Goal: Download file/media

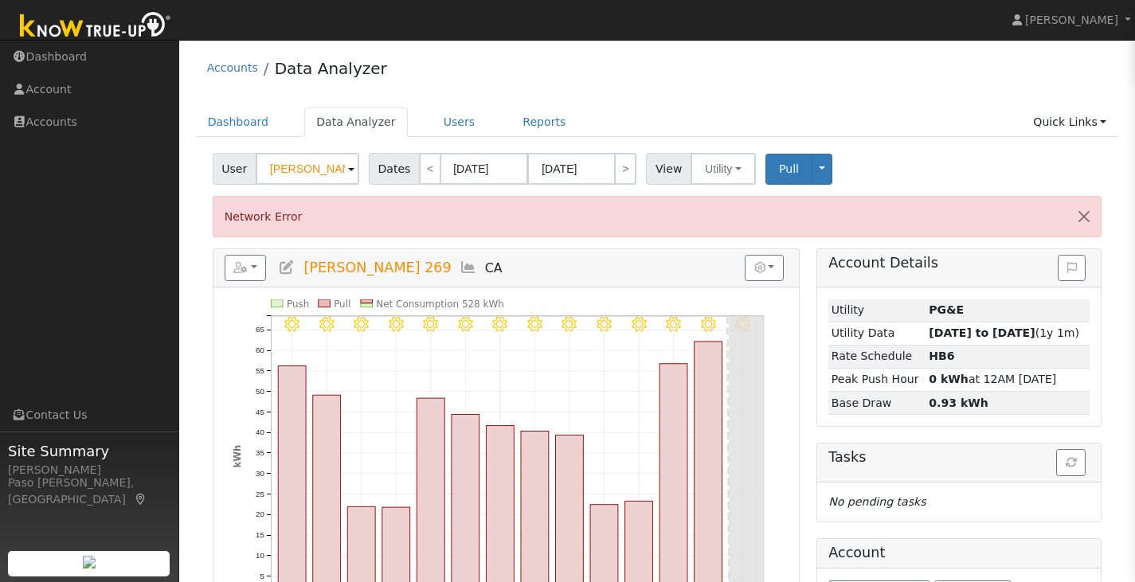
click at [348, 166] on span at bounding box center [351, 170] width 6 height 18
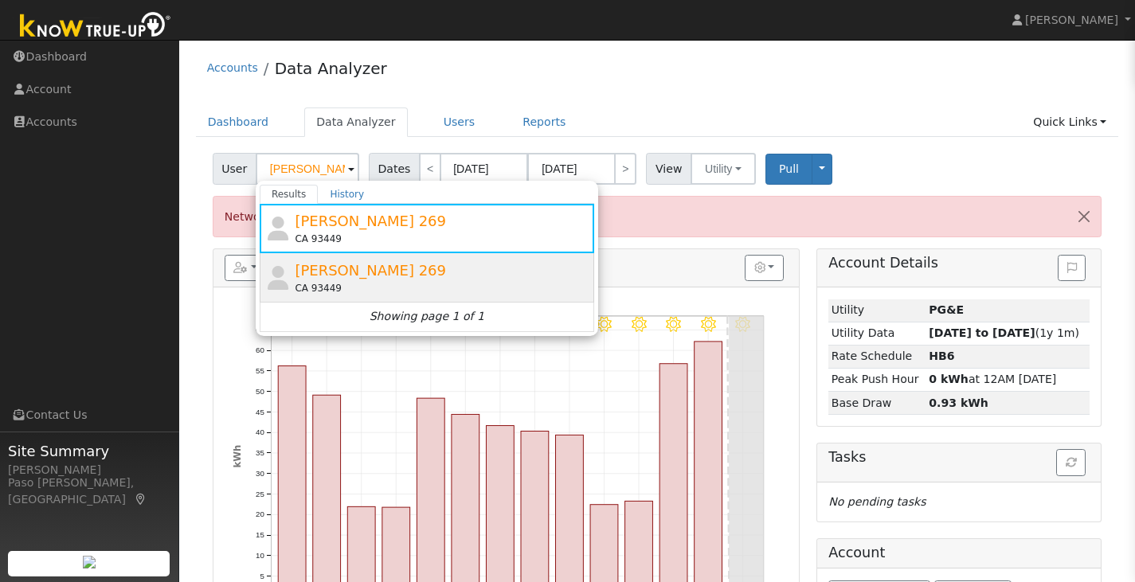
click at [360, 272] on span "[PERSON_NAME] 269" at bounding box center [370, 270] width 151 height 17
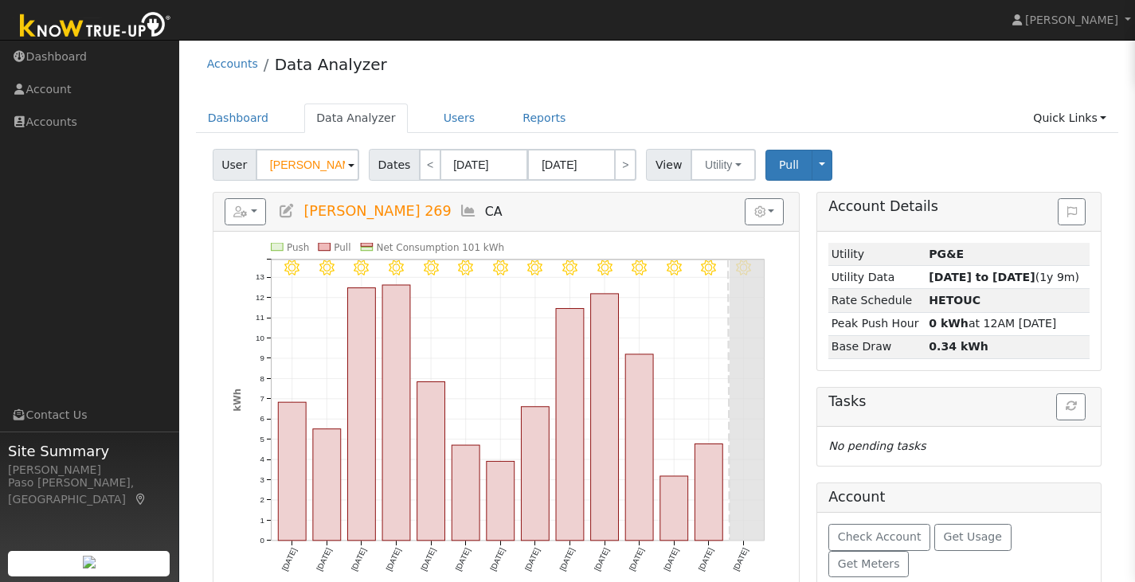
scroll to position [28, 0]
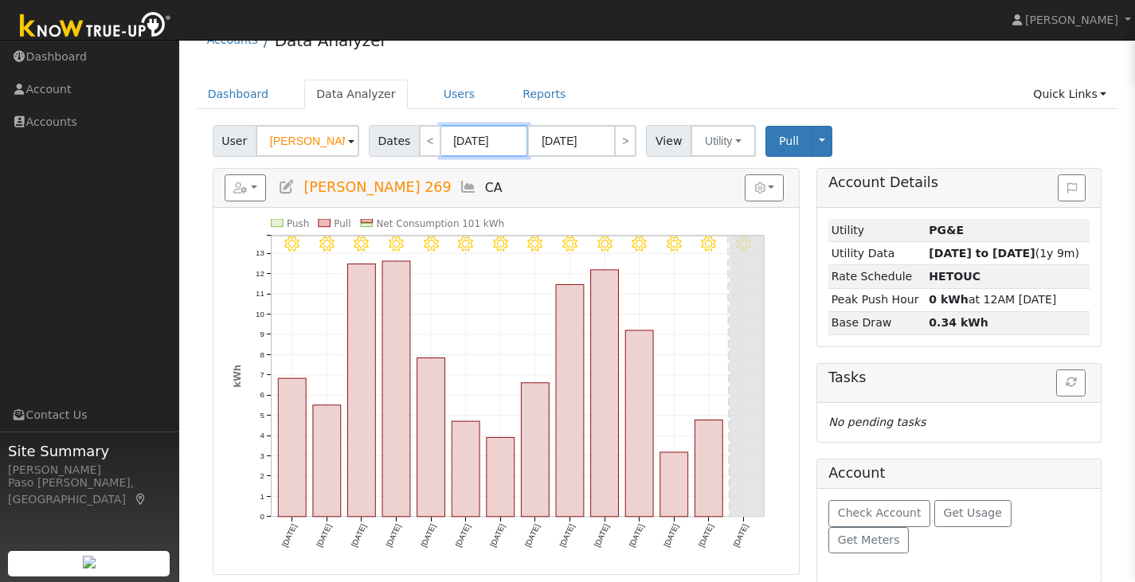
click at [455, 142] on input "[DATE]" at bounding box center [485, 141] width 88 height 32
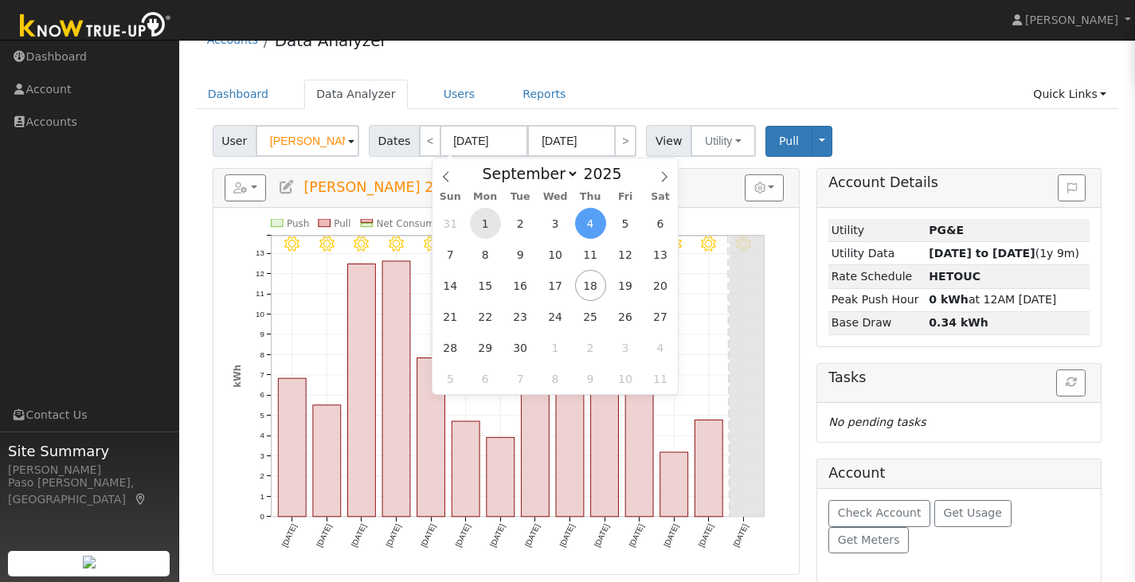
click at [478, 220] on span "1" at bounding box center [485, 223] width 31 height 31
type input "[DATE]"
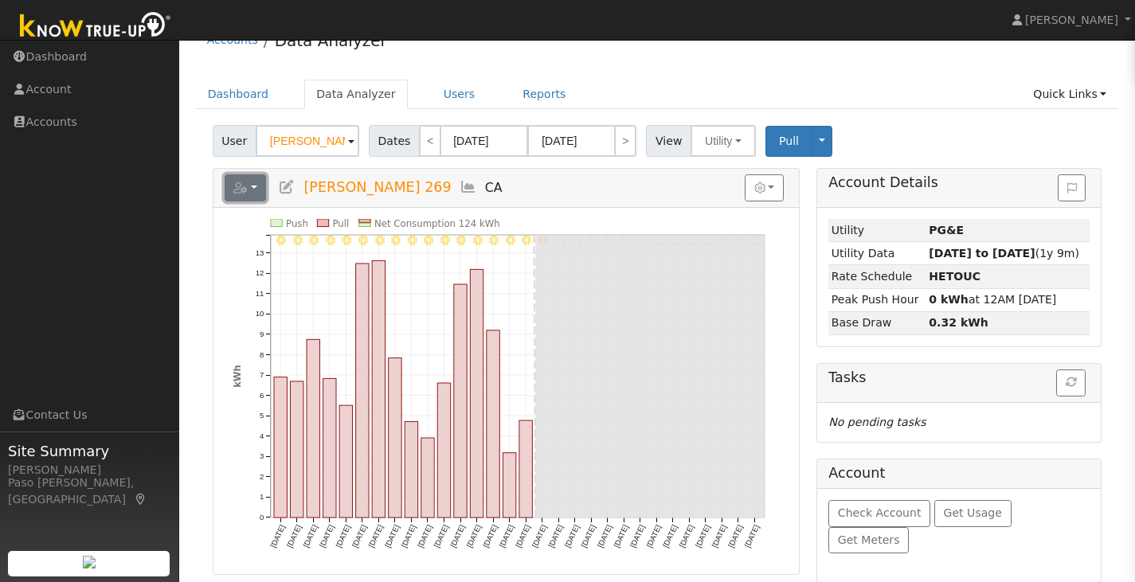
click at [263, 184] on button "button" at bounding box center [246, 187] width 42 height 27
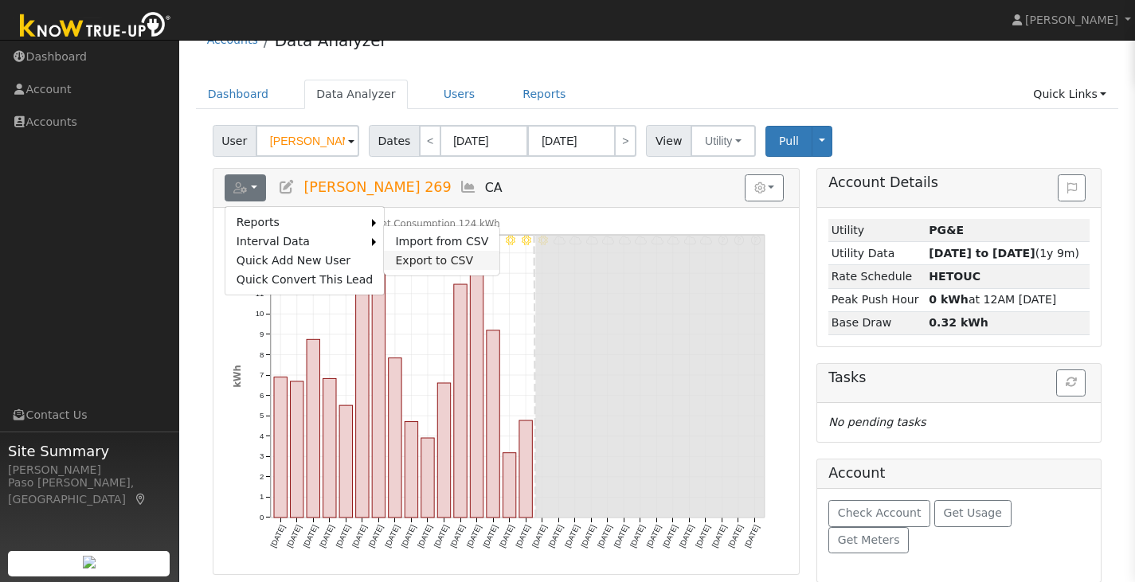
click at [399, 253] on link "Export to CSV" at bounding box center [442, 260] width 116 height 19
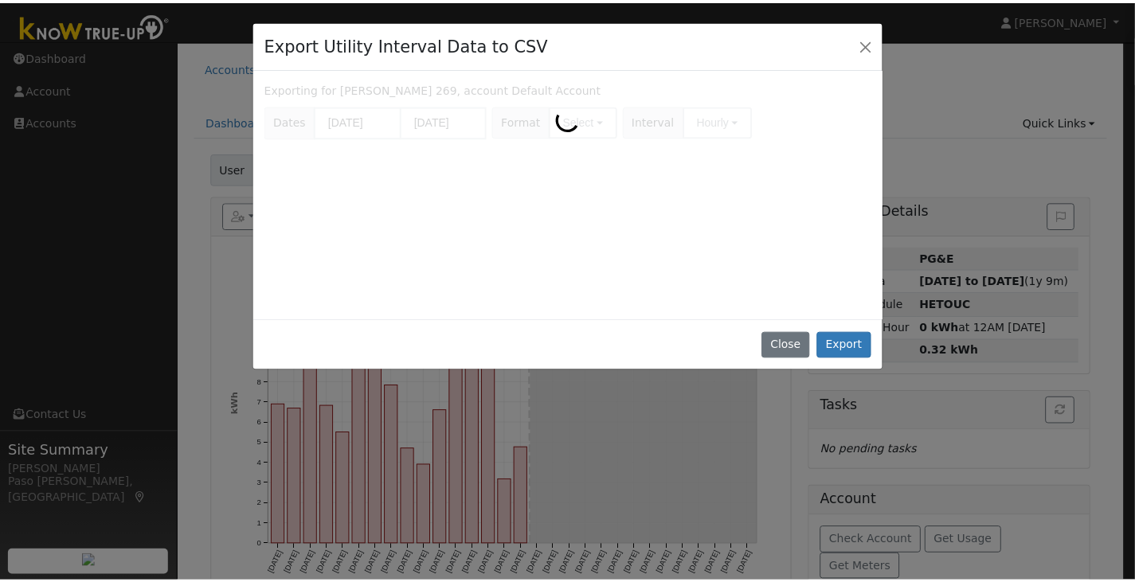
scroll to position [0, 0]
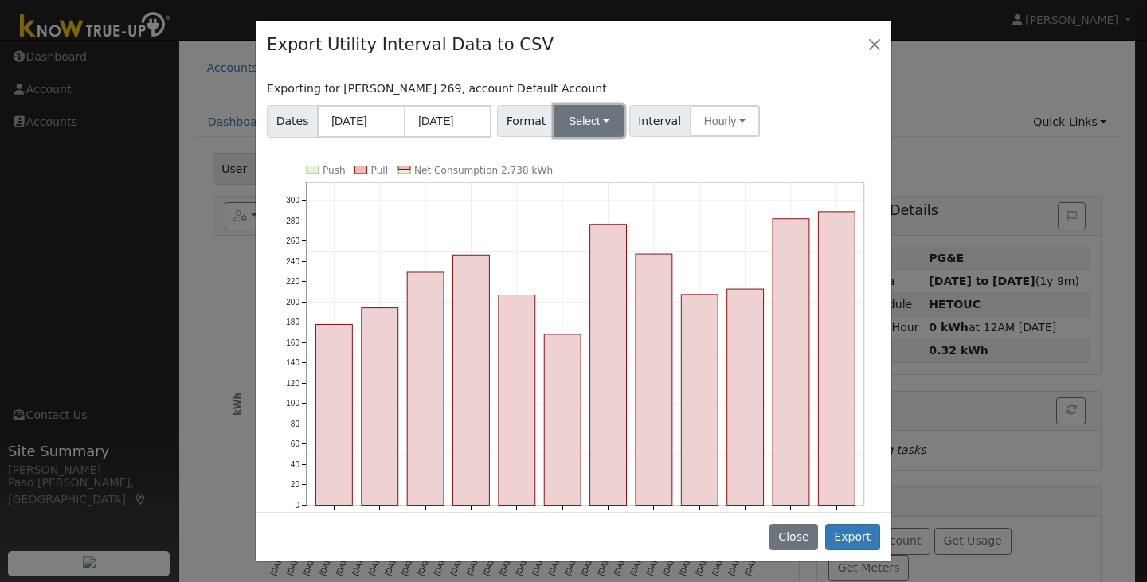
click at [560, 120] on button "Select" at bounding box center [588, 121] width 69 height 32
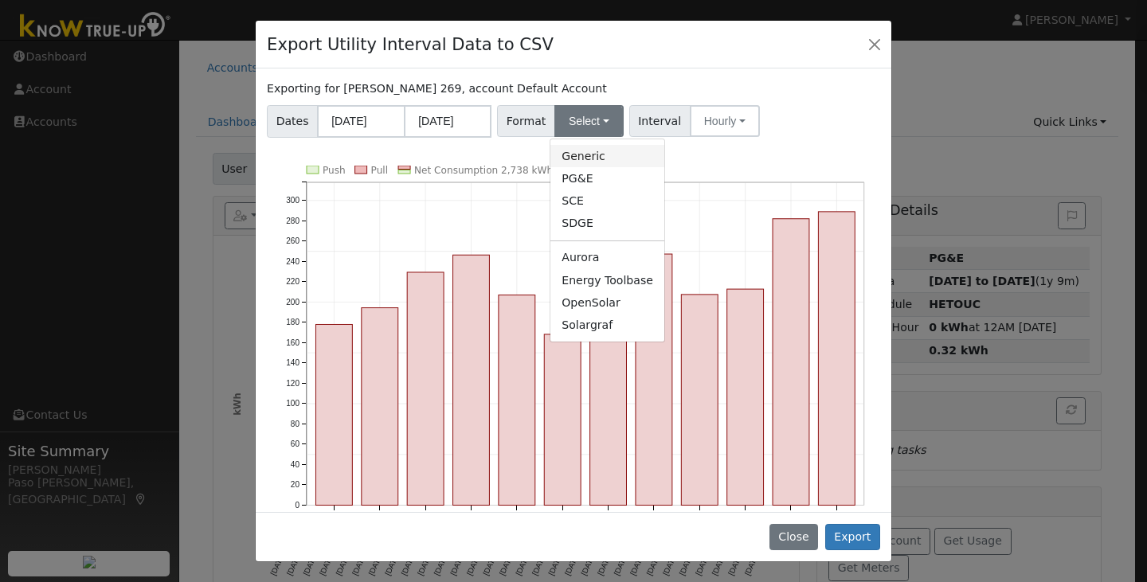
click at [573, 160] on link "Generic" at bounding box center [607, 156] width 114 height 22
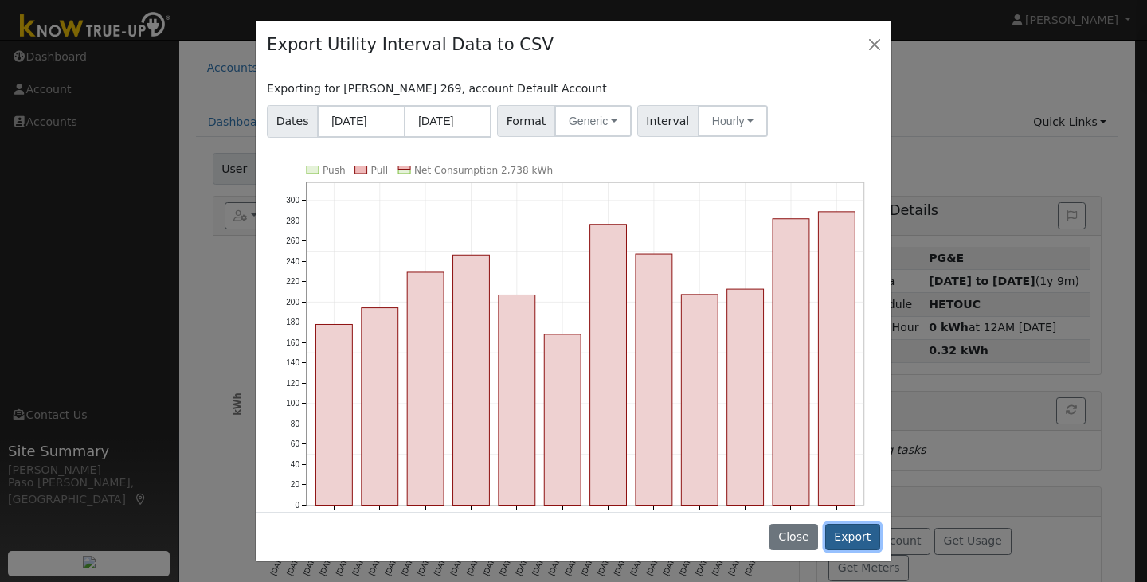
click at [860, 546] on button "Export" at bounding box center [852, 537] width 55 height 27
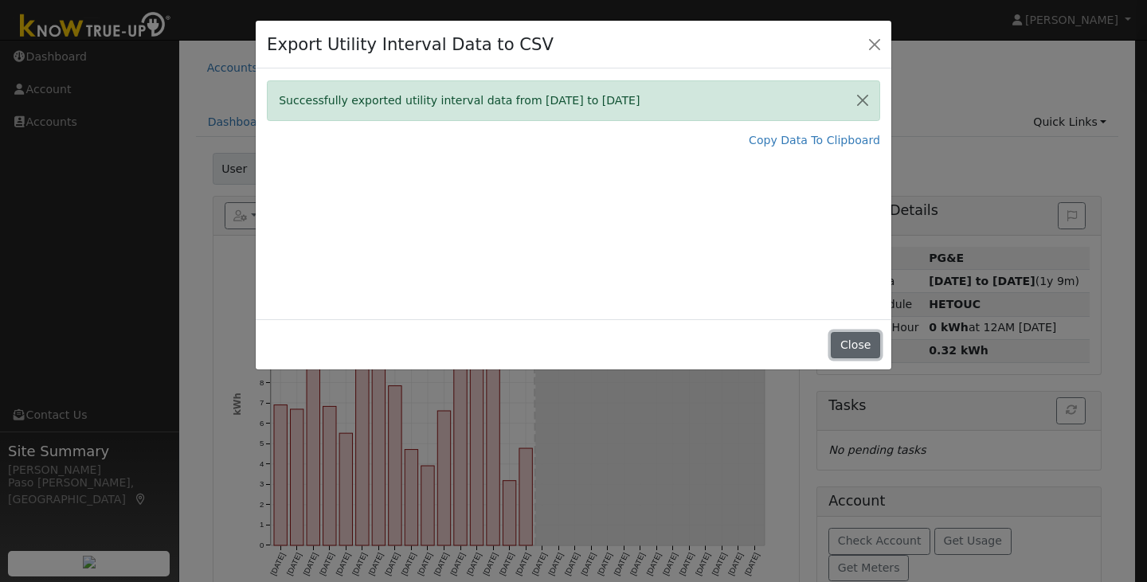
click at [849, 343] on button "Close" at bounding box center [855, 345] width 49 height 27
